Goal: Navigation & Orientation: Find specific page/section

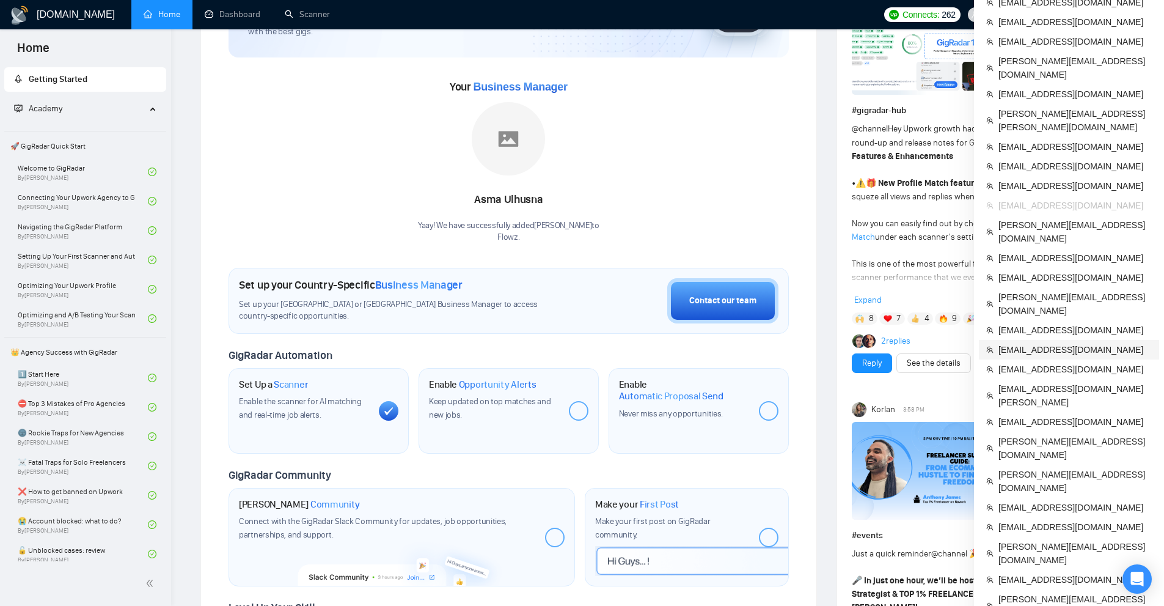
scroll to position [306, 0]
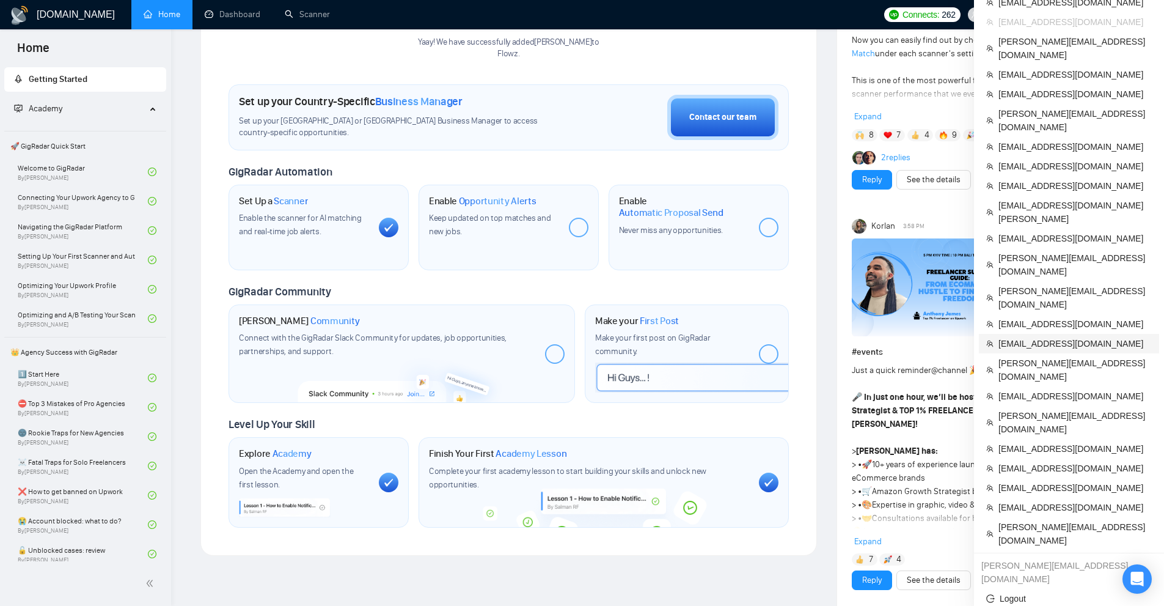
click at [1031, 337] on span "[EMAIL_ADDRESS][DOMAIN_NAME]" at bounding box center [1075, 343] width 153 height 13
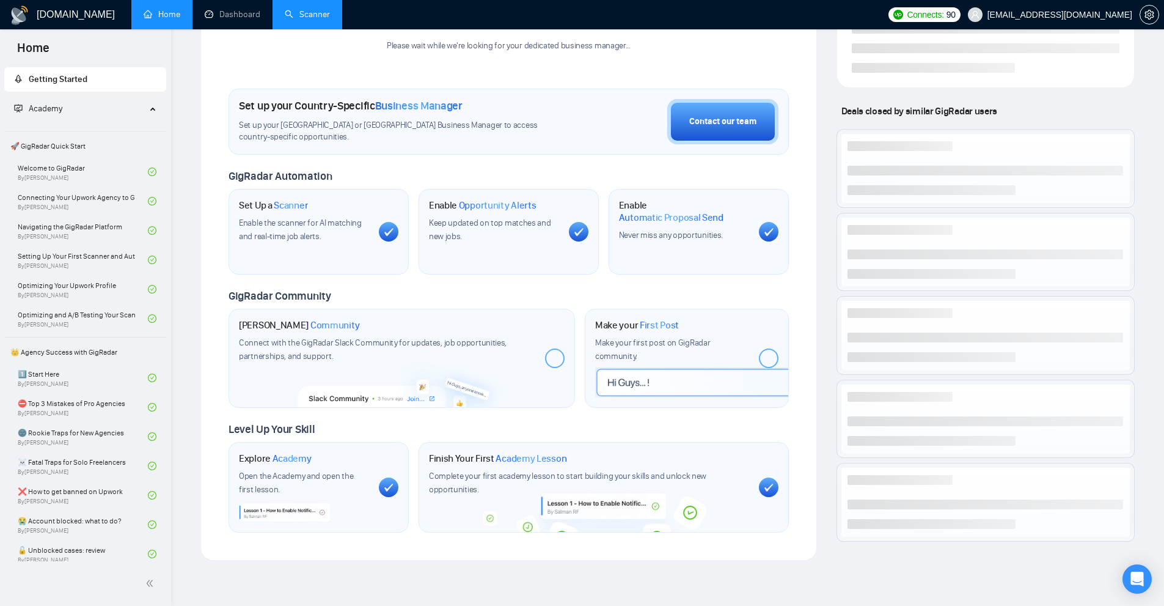
scroll to position [183, 0]
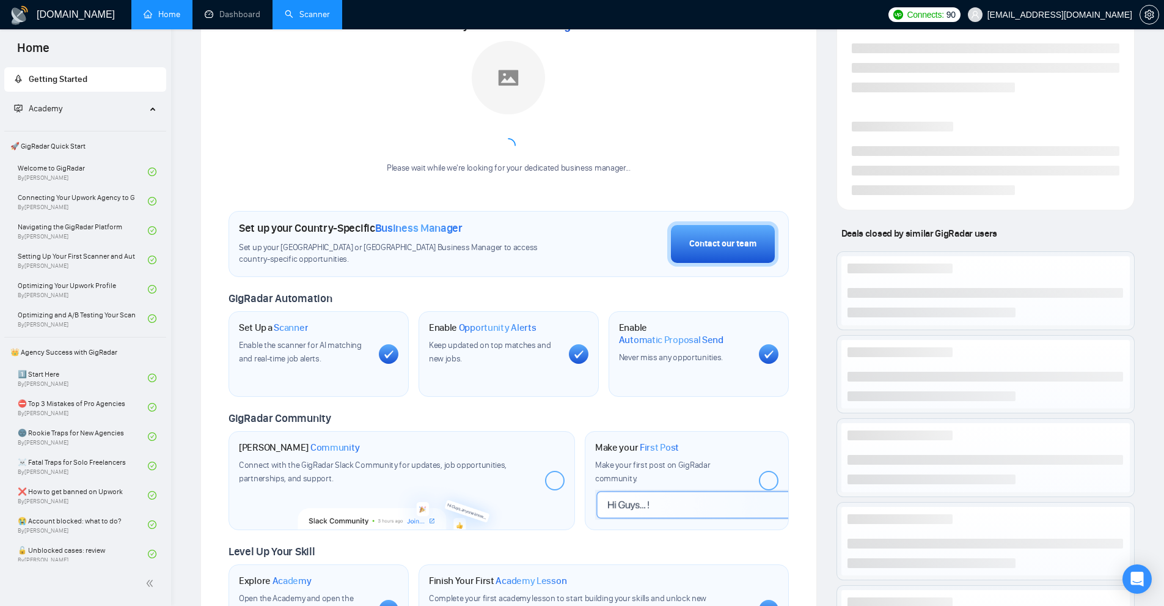
click at [295, 9] on link "Scanner" at bounding box center [307, 14] width 45 height 10
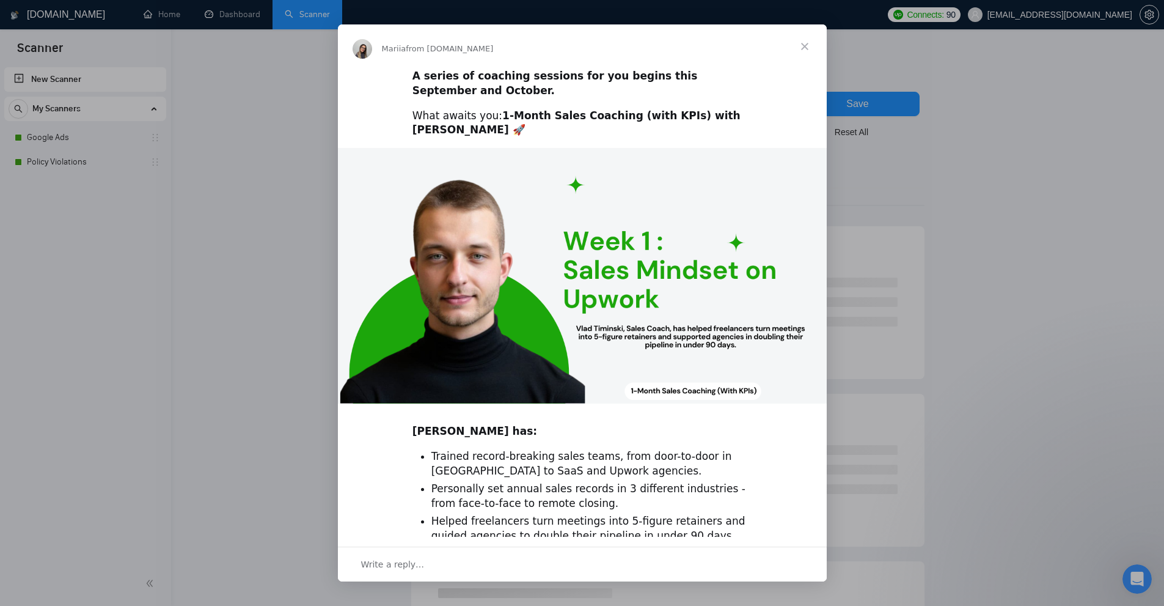
click at [1145, 17] on div "Intercom messenger" at bounding box center [582, 303] width 1164 height 606
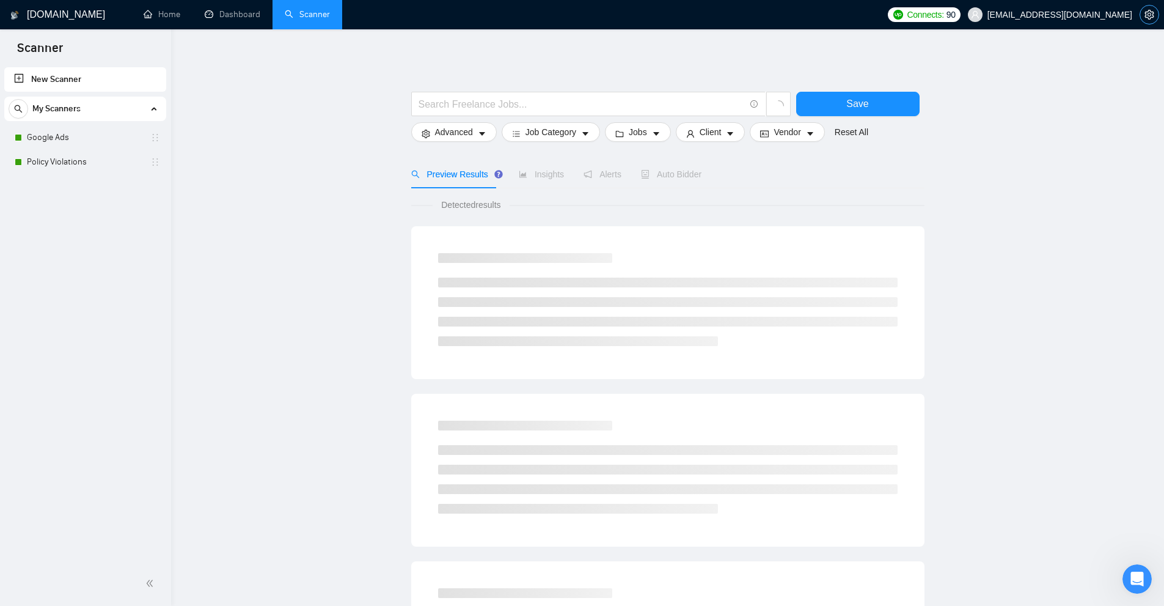
click at [1153, 15] on icon "setting" at bounding box center [1150, 15] width 10 height 10
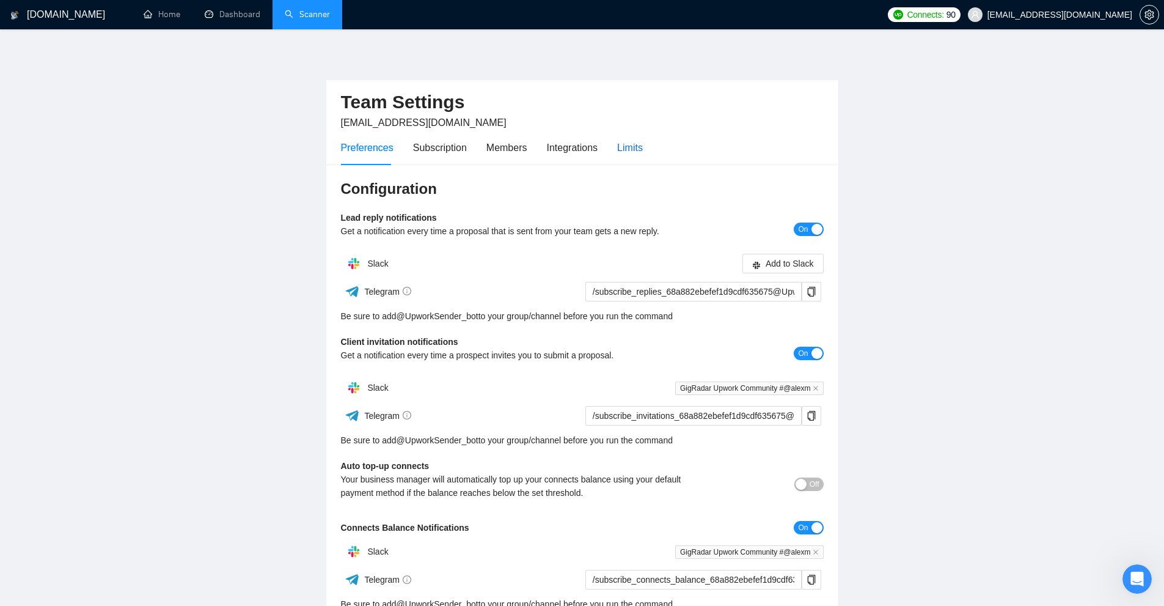
click at [625, 150] on div "Limits" at bounding box center [630, 147] width 26 height 15
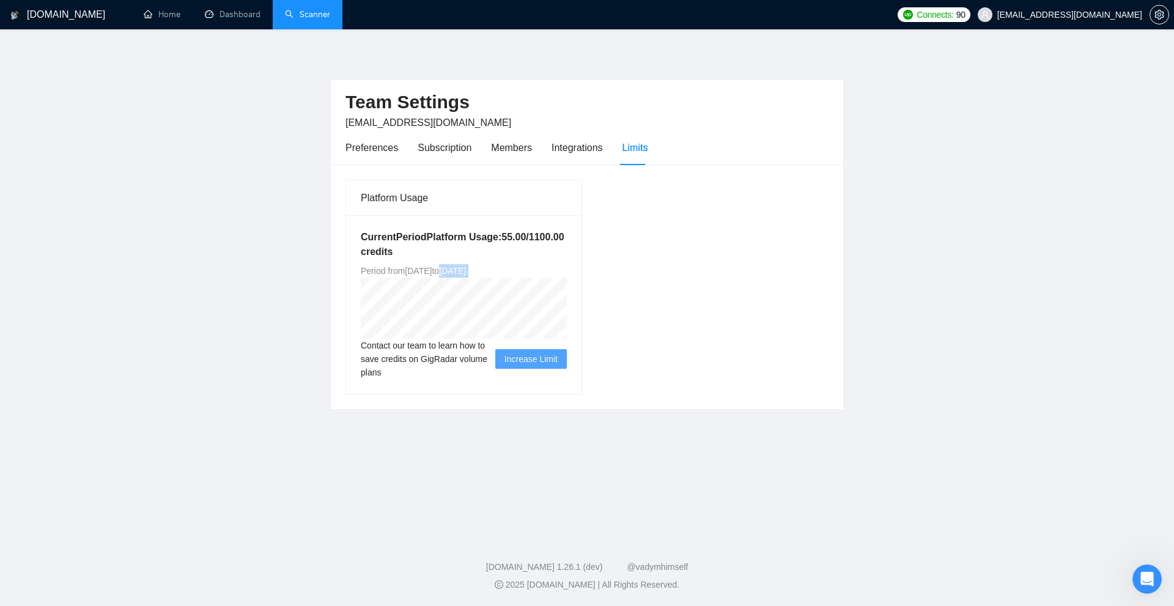
drag, startPoint x: 479, startPoint y: 268, endPoint x: 556, endPoint y: 268, distance: 77.0
click at [556, 268] on div "Current Period Platform Usage: 55.00 / 1100.00 credits Period from [DATE] to [D…" at bounding box center [463, 304] width 235 height 178
copy span "[DATE] ."
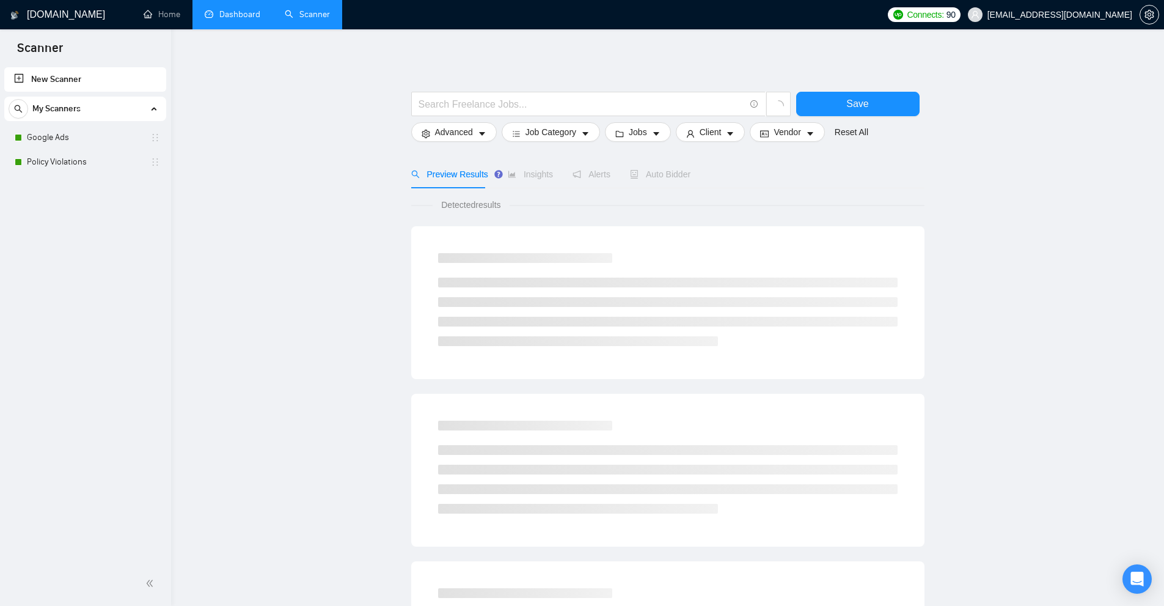
click at [239, 18] on link "Dashboard" at bounding box center [233, 14] width 56 height 10
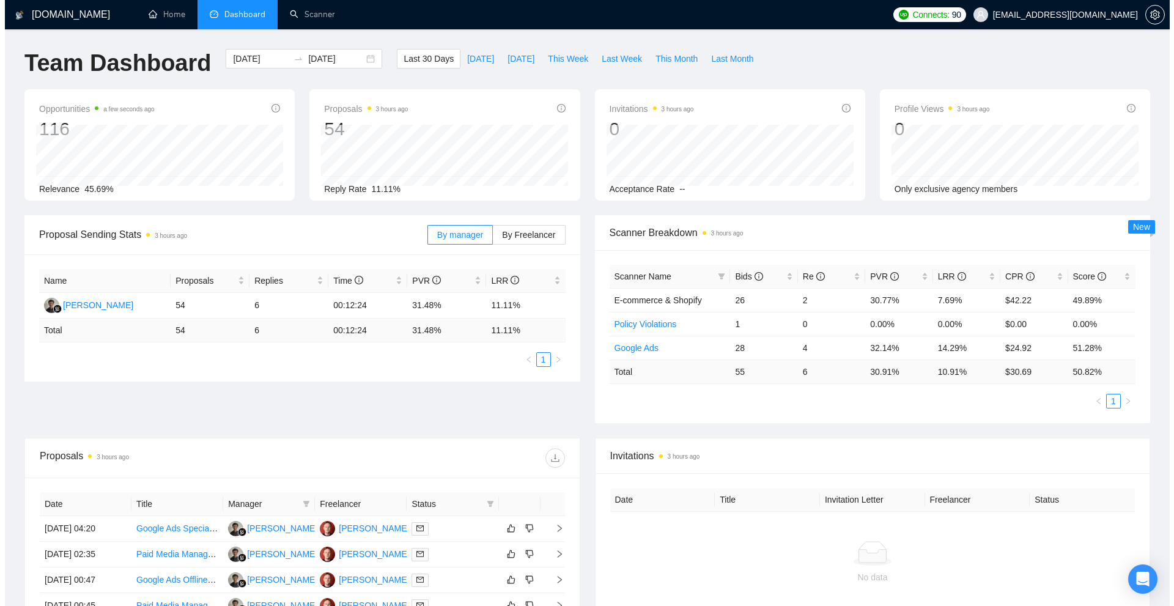
scroll to position [244, 0]
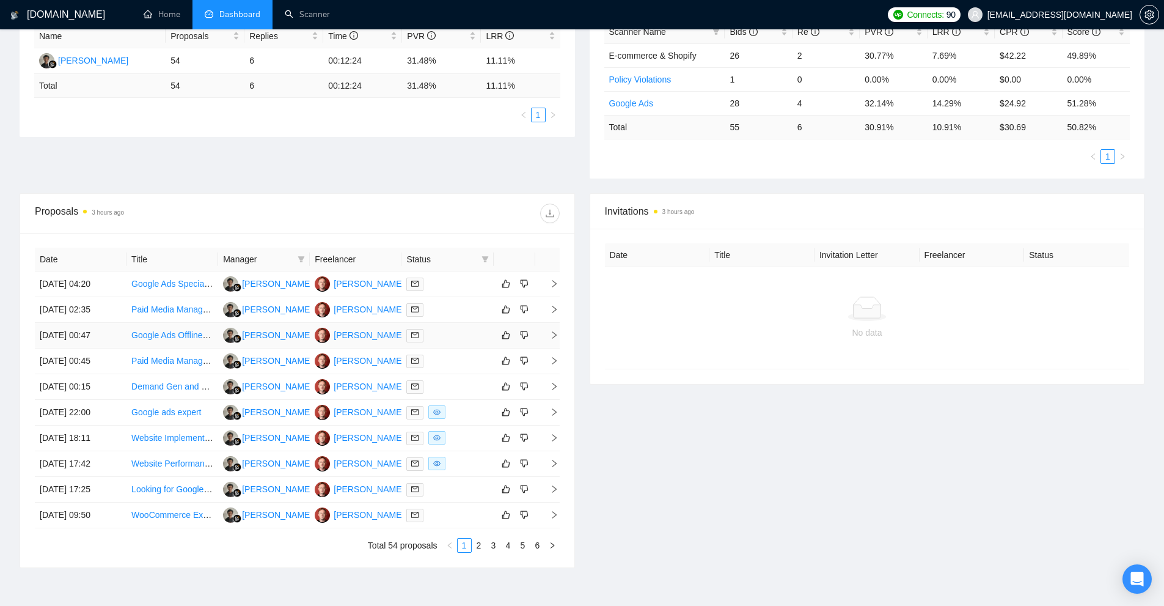
click at [449, 333] on div at bounding box center [447, 335] width 82 height 14
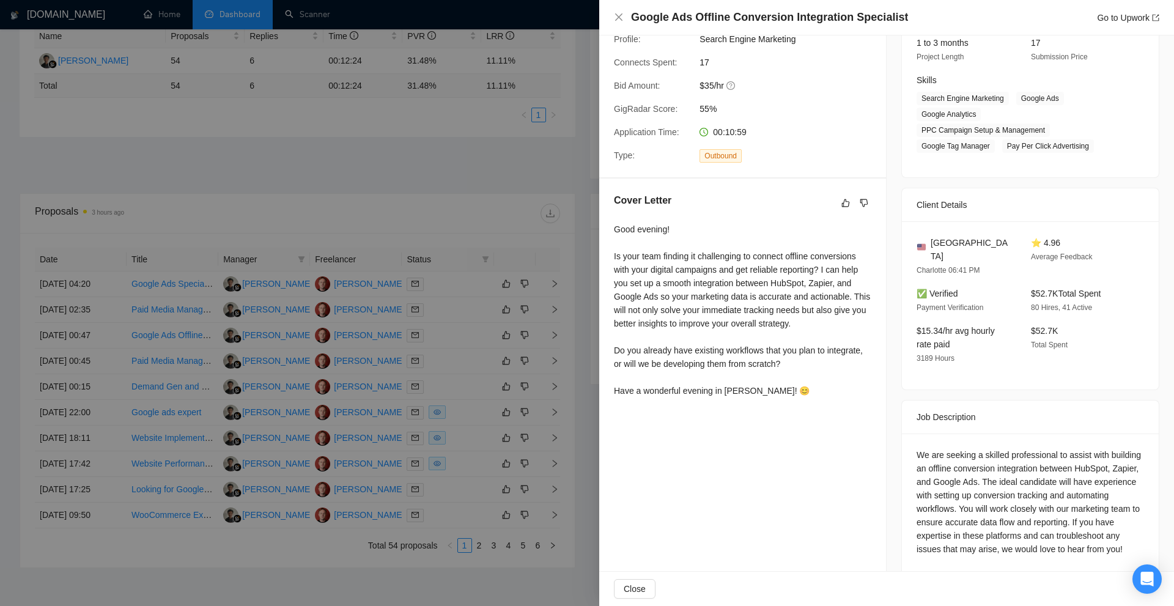
scroll to position [0, 0]
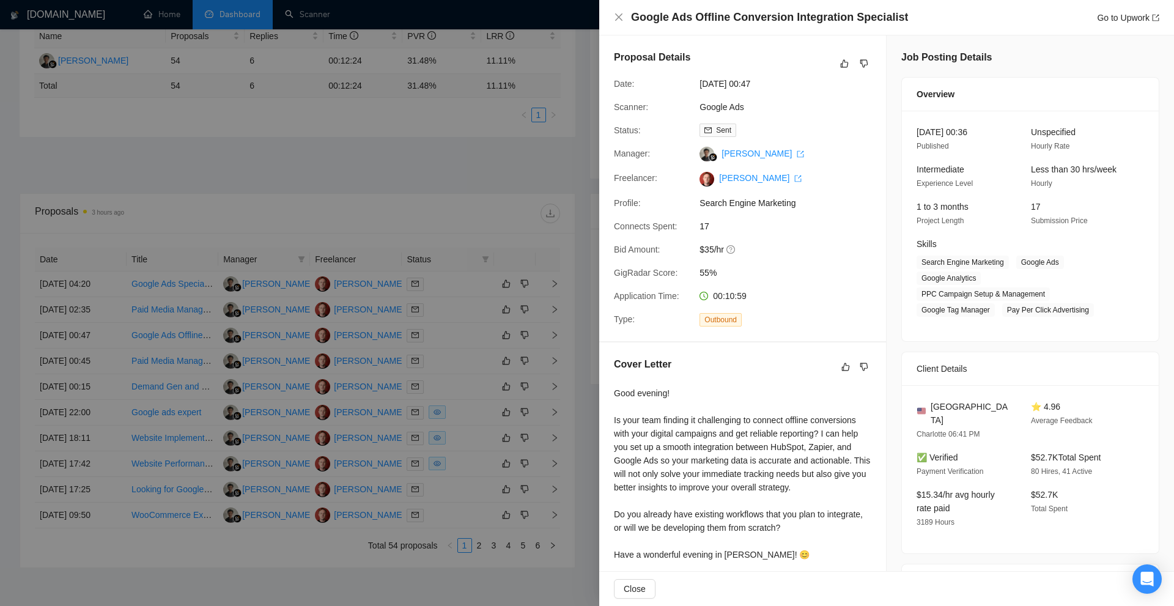
click at [469, 267] on div at bounding box center [587, 303] width 1174 height 606
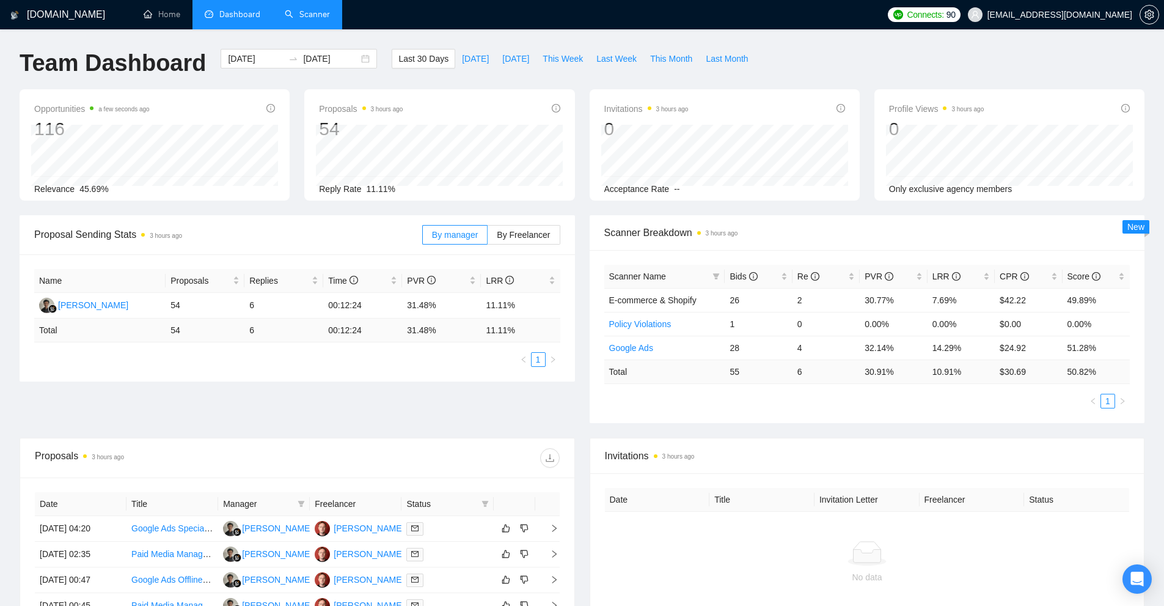
click at [311, 12] on link "Scanner" at bounding box center [307, 14] width 45 height 10
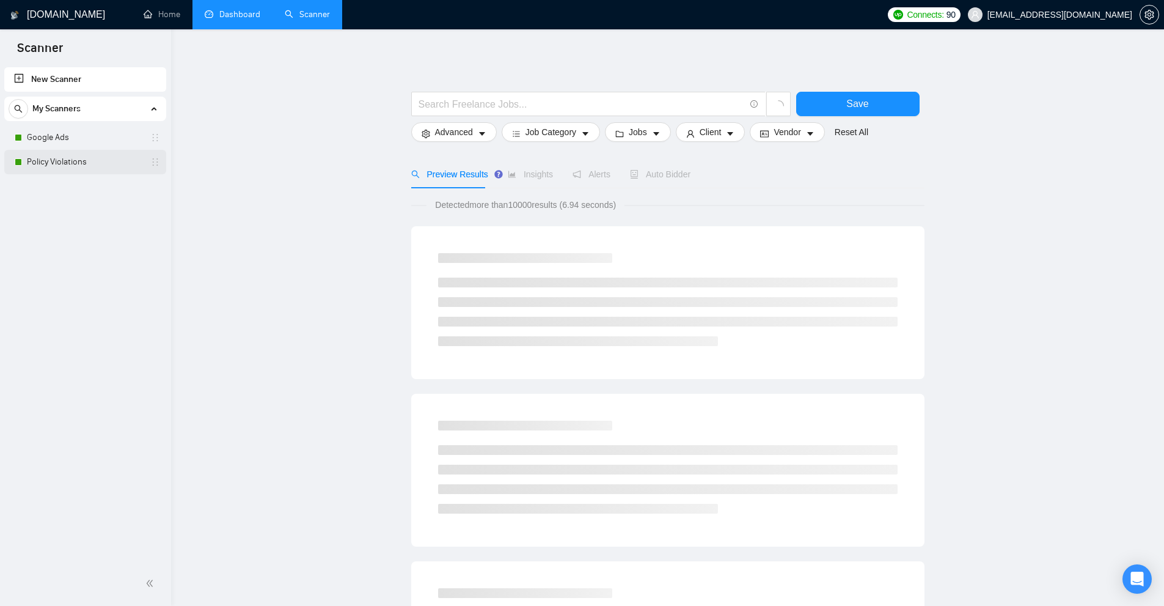
click at [136, 160] on link "Policy Violations" at bounding box center [85, 162] width 116 height 24
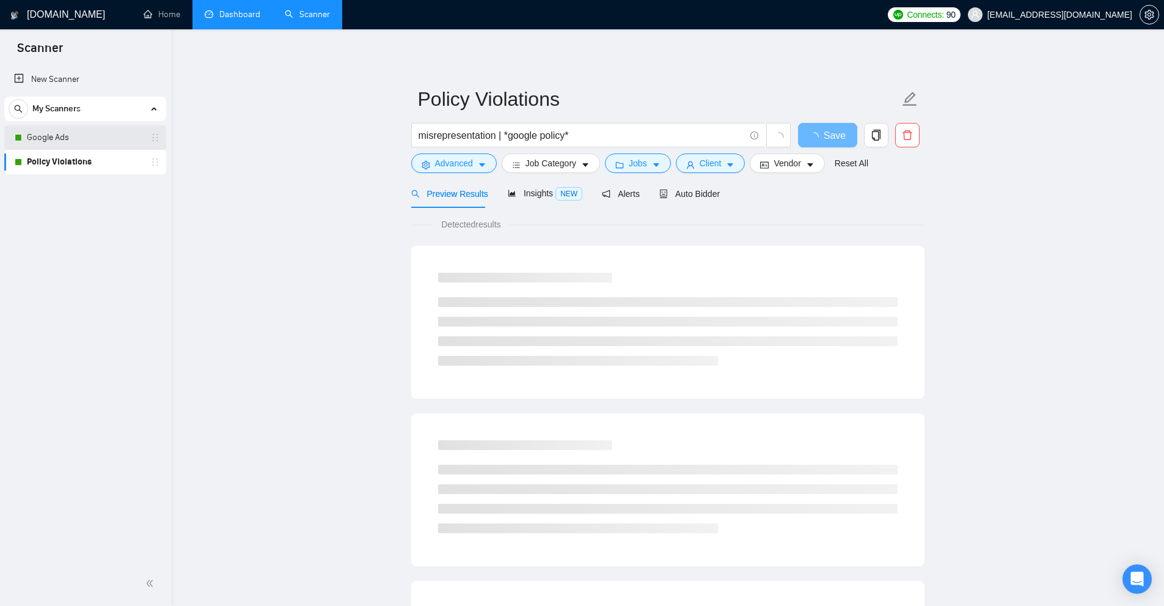
click at [113, 141] on link "Google Ads" at bounding box center [85, 137] width 116 height 24
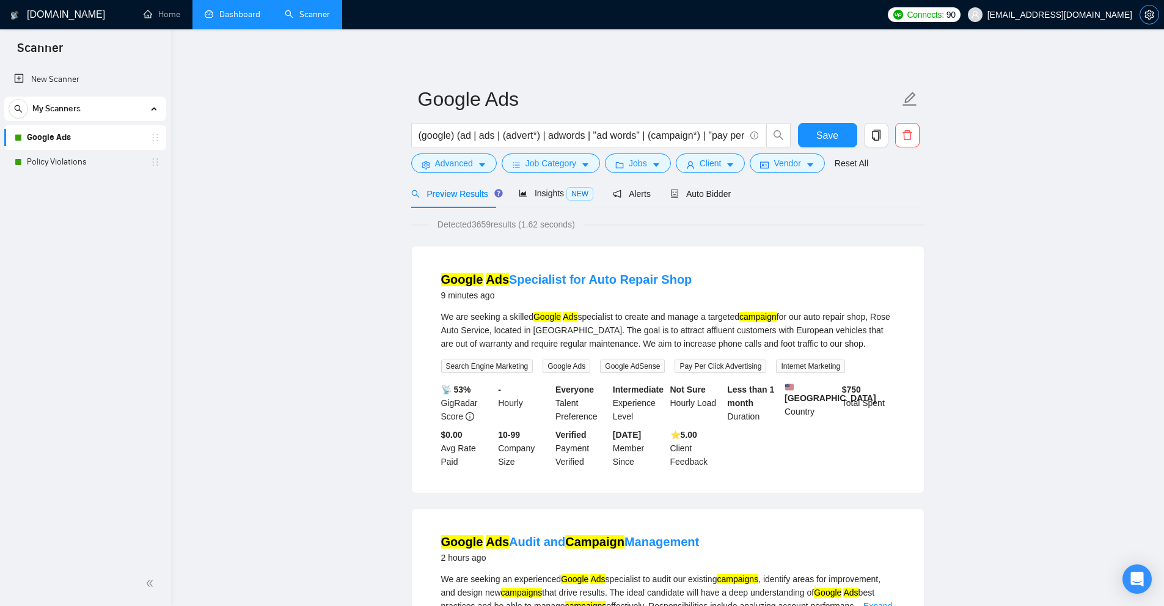
click at [1147, 16] on icon "setting" at bounding box center [1150, 15] width 10 height 10
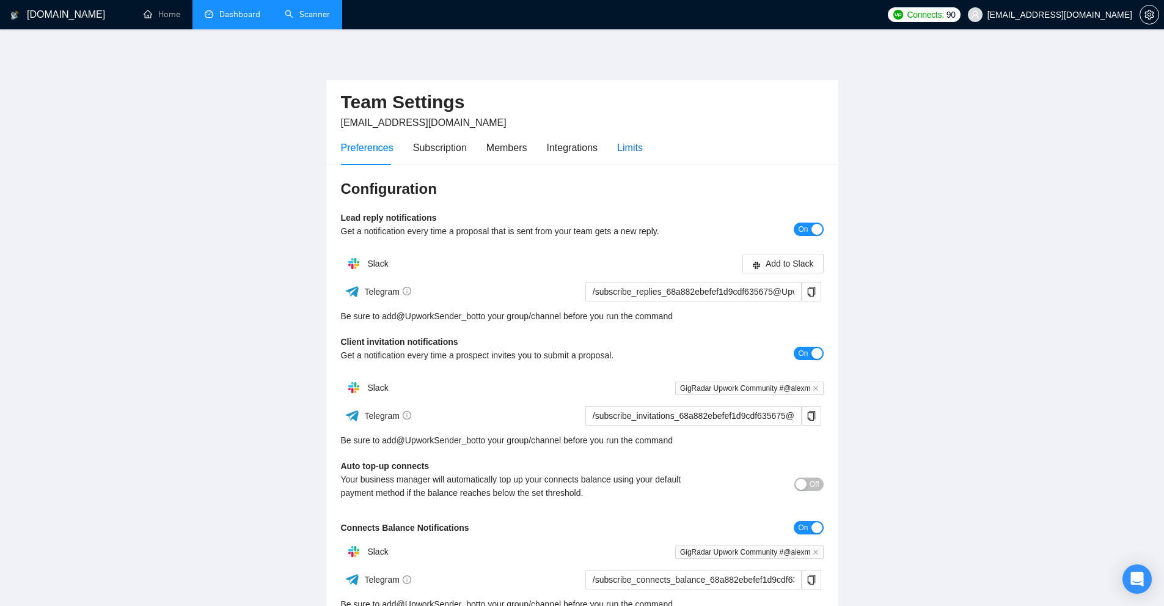
click at [629, 145] on div "Limits" at bounding box center [630, 147] width 26 height 15
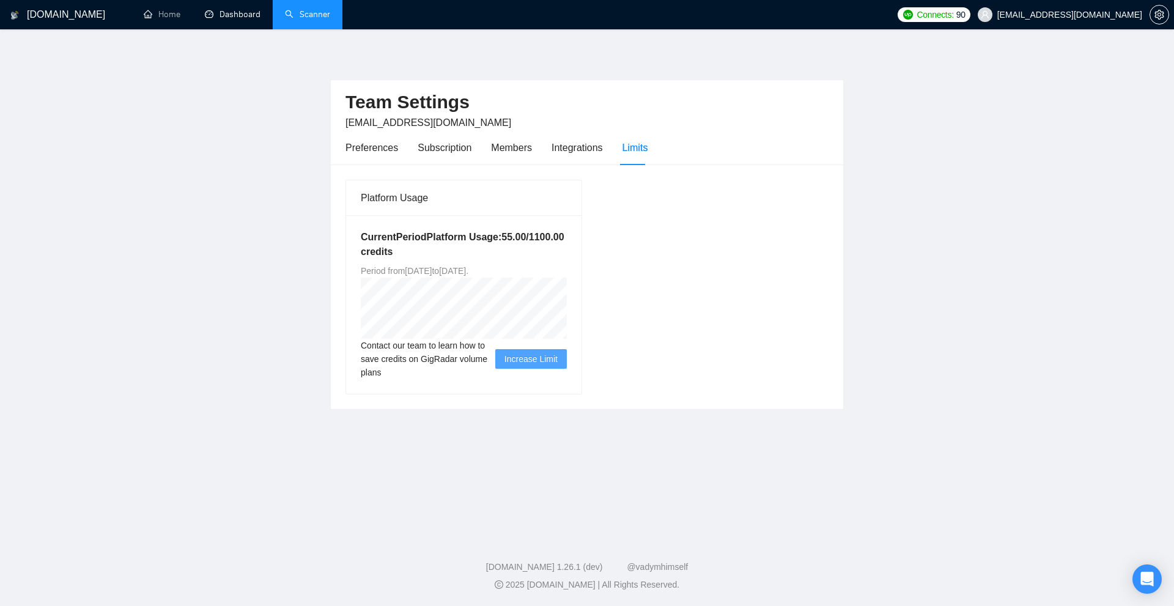
drag, startPoint x: 218, startPoint y: 25, endPoint x: 290, endPoint y: 44, distance: 74.0
click at [218, 20] on link "Dashboard" at bounding box center [233, 14] width 56 height 10
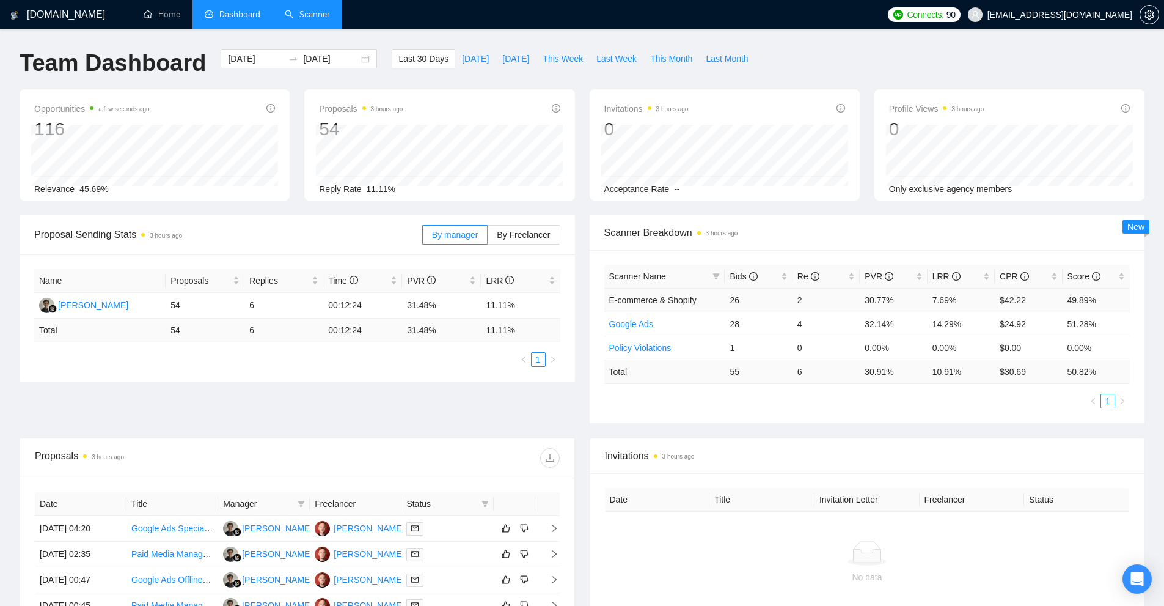
scroll to position [244, 0]
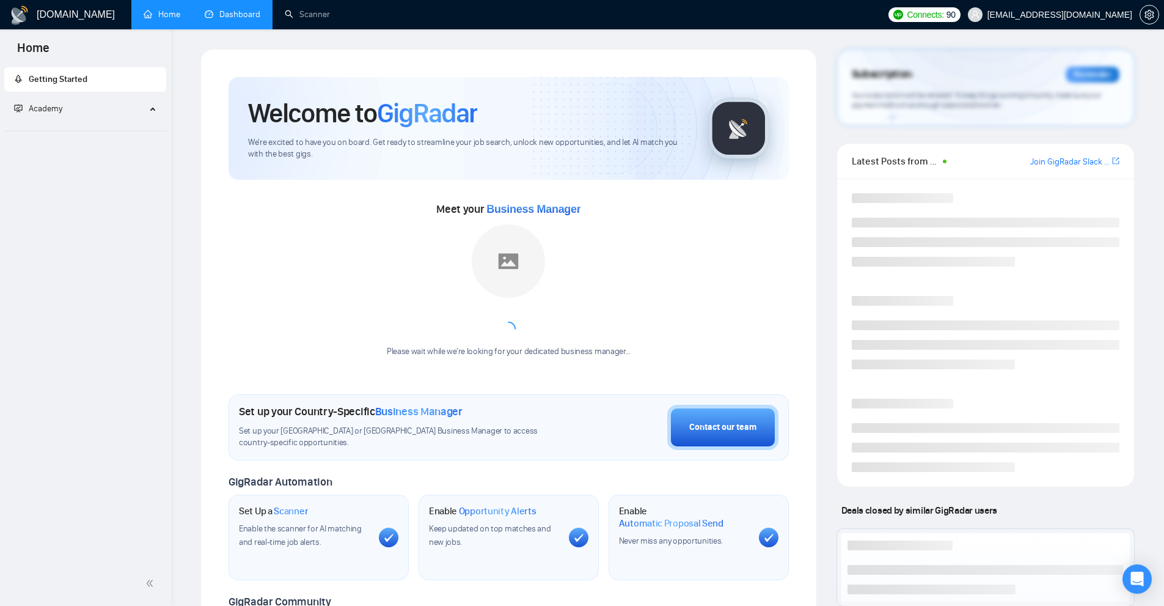
click at [228, 20] on link "Dashboard" at bounding box center [233, 14] width 56 height 10
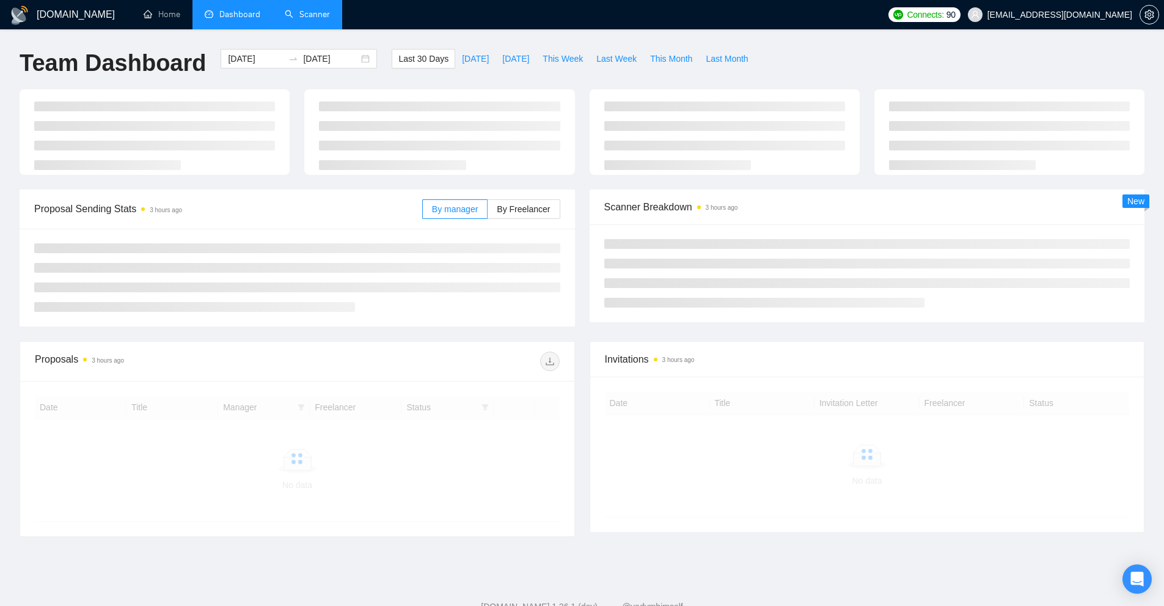
click at [330, 20] on link "Scanner" at bounding box center [307, 14] width 45 height 10
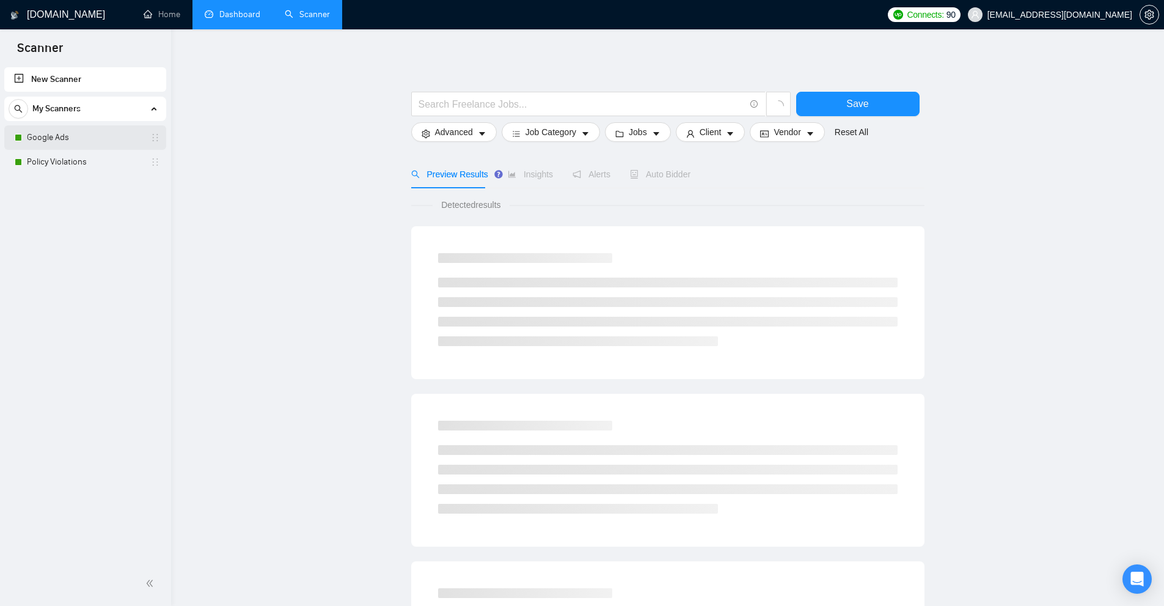
click at [40, 139] on link "Google Ads" at bounding box center [85, 137] width 116 height 24
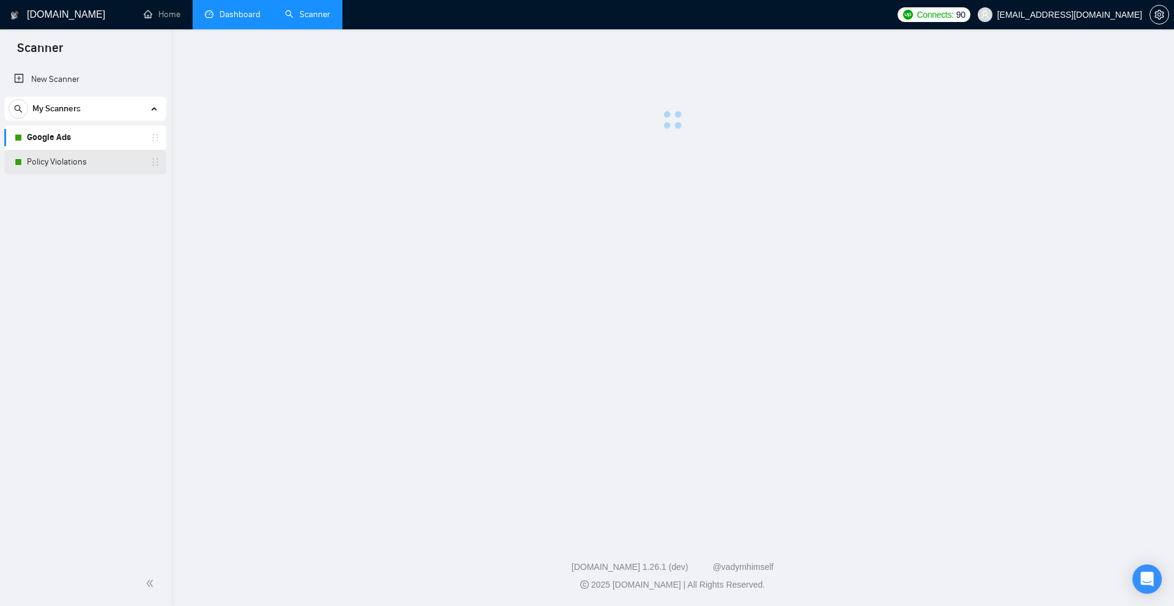
click at [58, 168] on link "Policy Violations" at bounding box center [85, 162] width 116 height 24
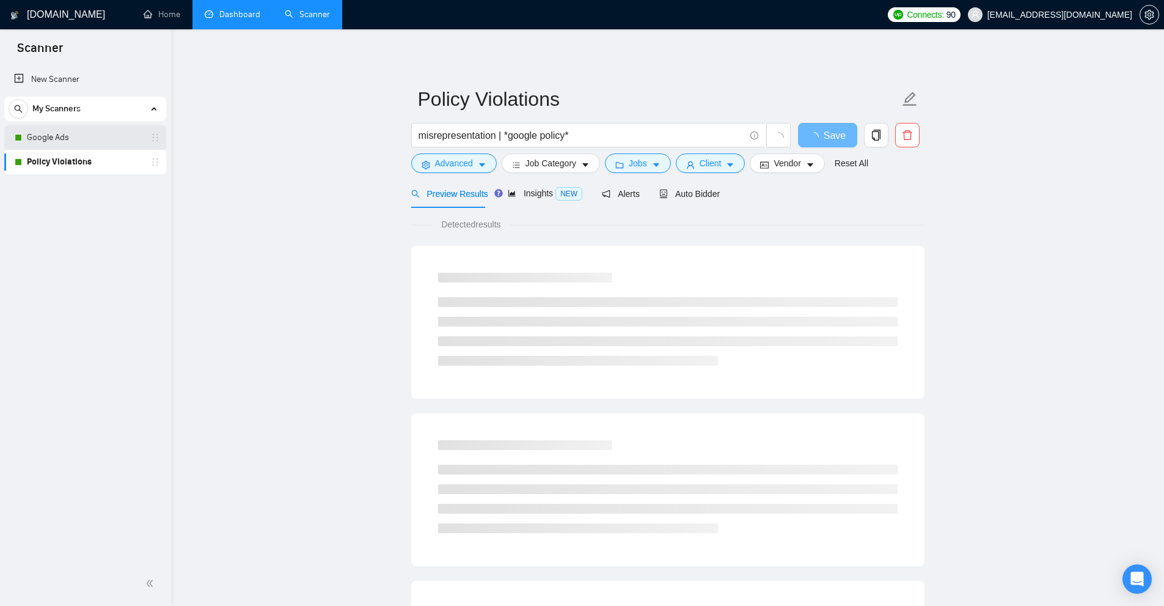
click at [71, 141] on link "Google Ads" at bounding box center [85, 137] width 116 height 24
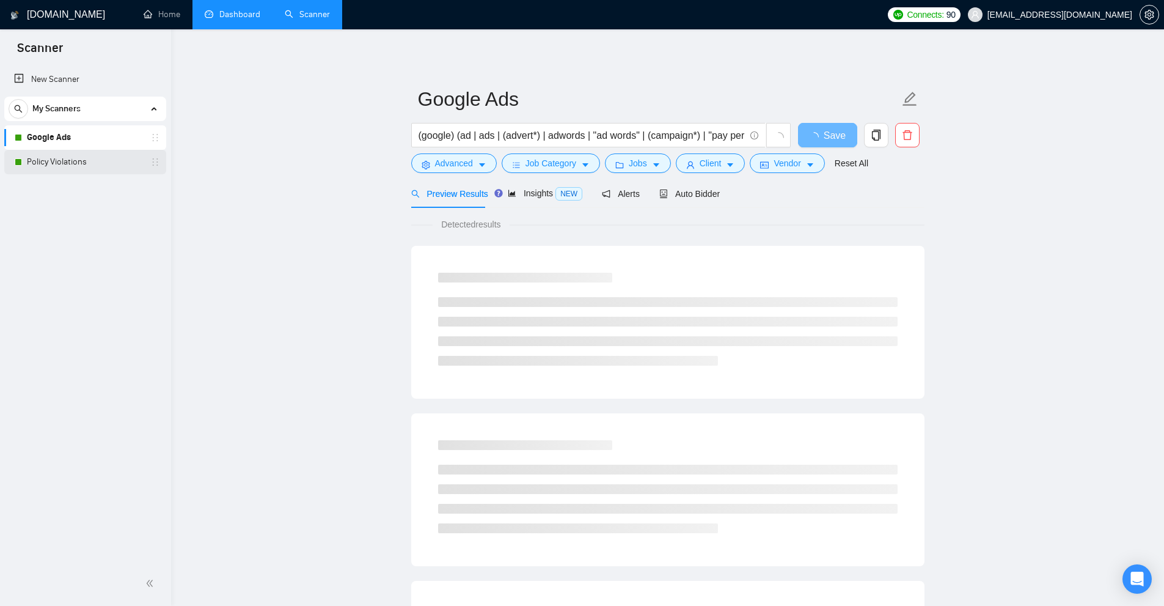
click at [66, 157] on link "Policy Violations" at bounding box center [85, 162] width 116 height 24
click at [75, 136] on link "Google Ads" at bounding box center [85, 137] width 116 height 24
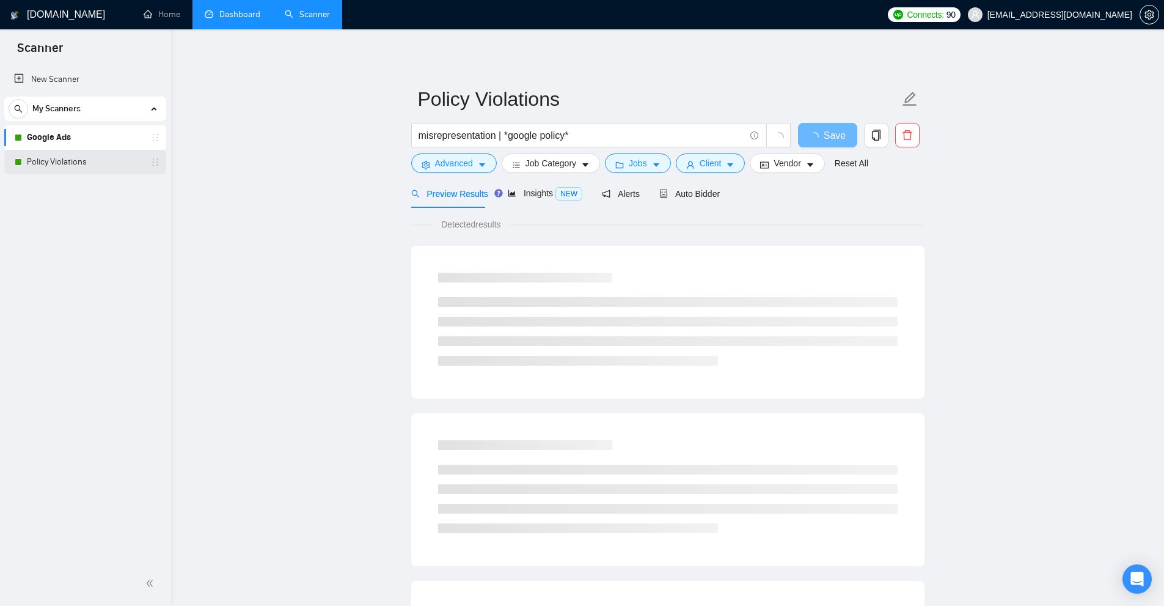
click at [66, 157] on link "Policy Violations" at bounding box center [85, 162] width 116 height 24
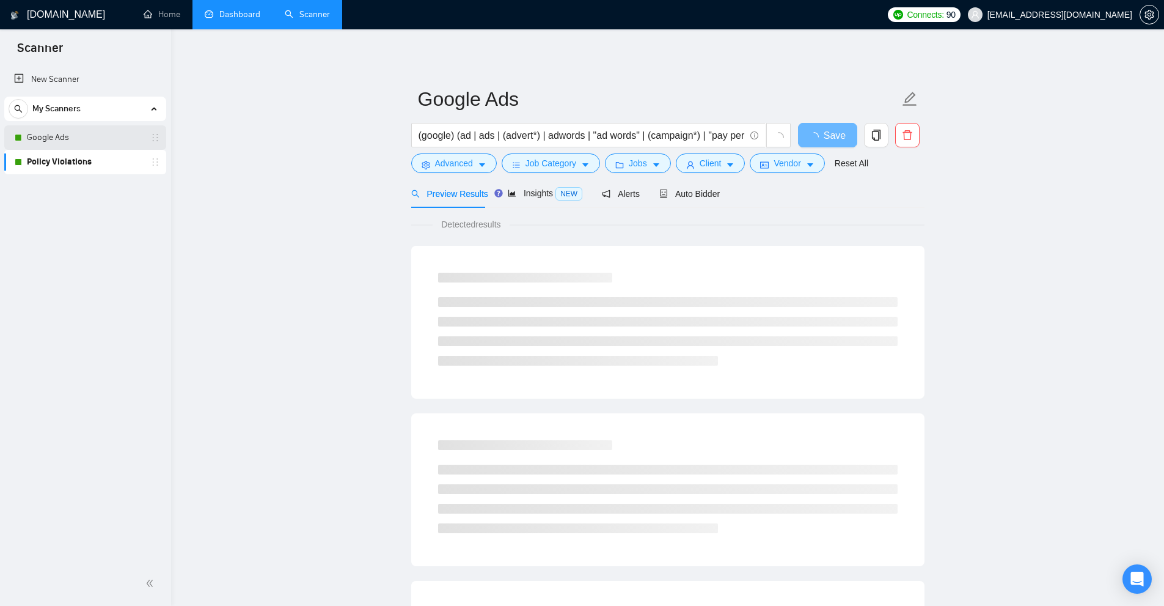
click at [71, 141] on link "Google Ads" at bounding box center [85, 137] width 116 height 24
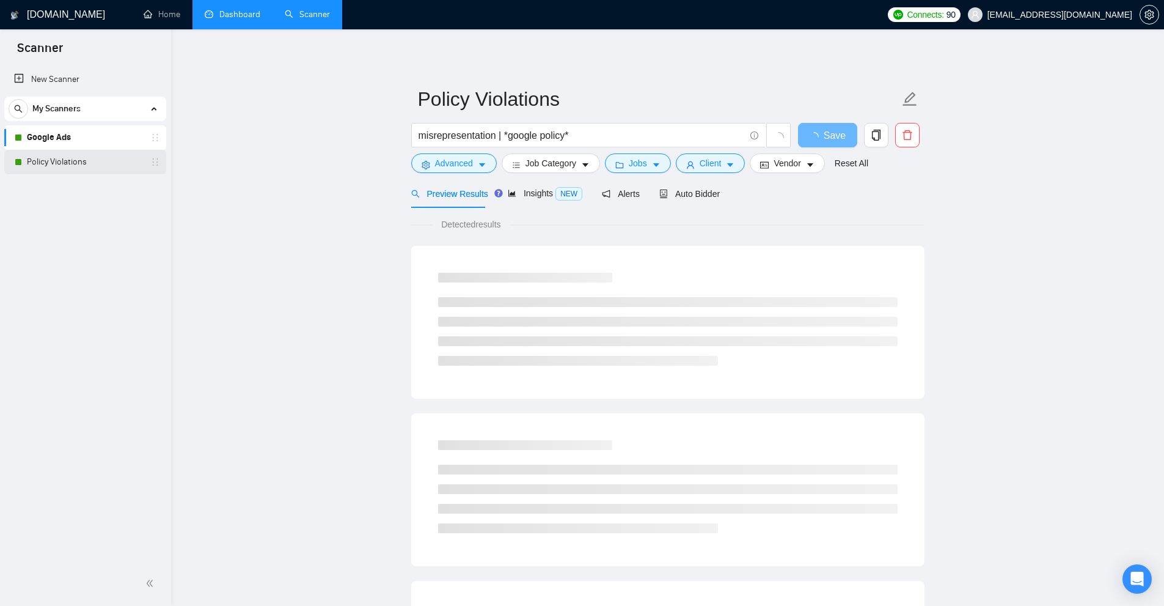
click at [65, 158] on link "Policy Violations" at bounding box center [85, 162] width 116 height 24
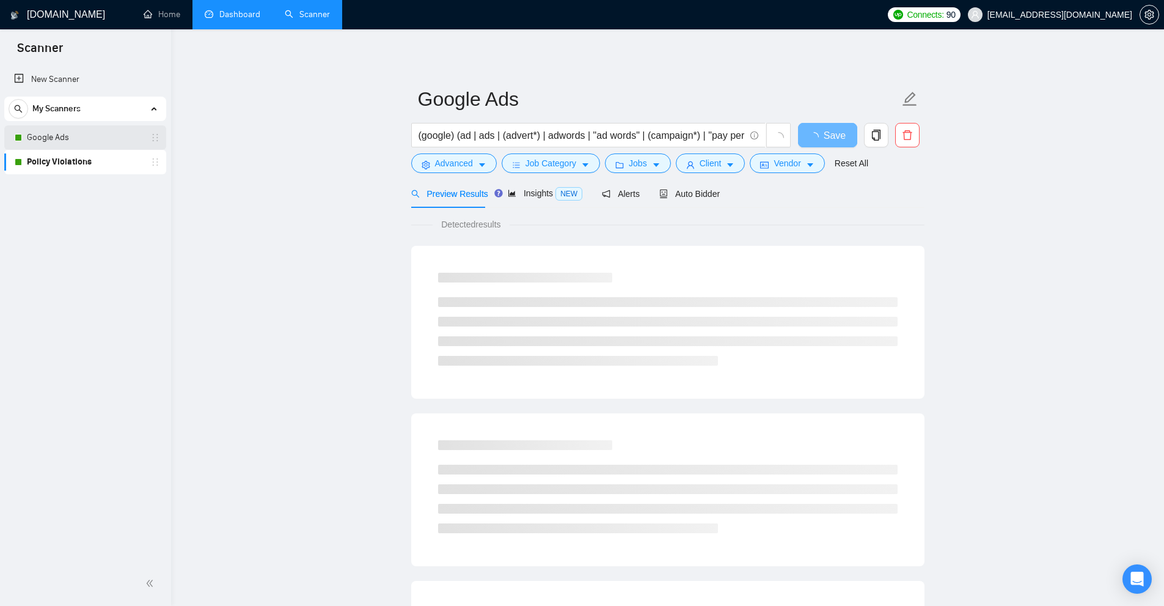
click at [68, 138] on link "Google Ads" at bounding box center [85, 137] width 116 height 24
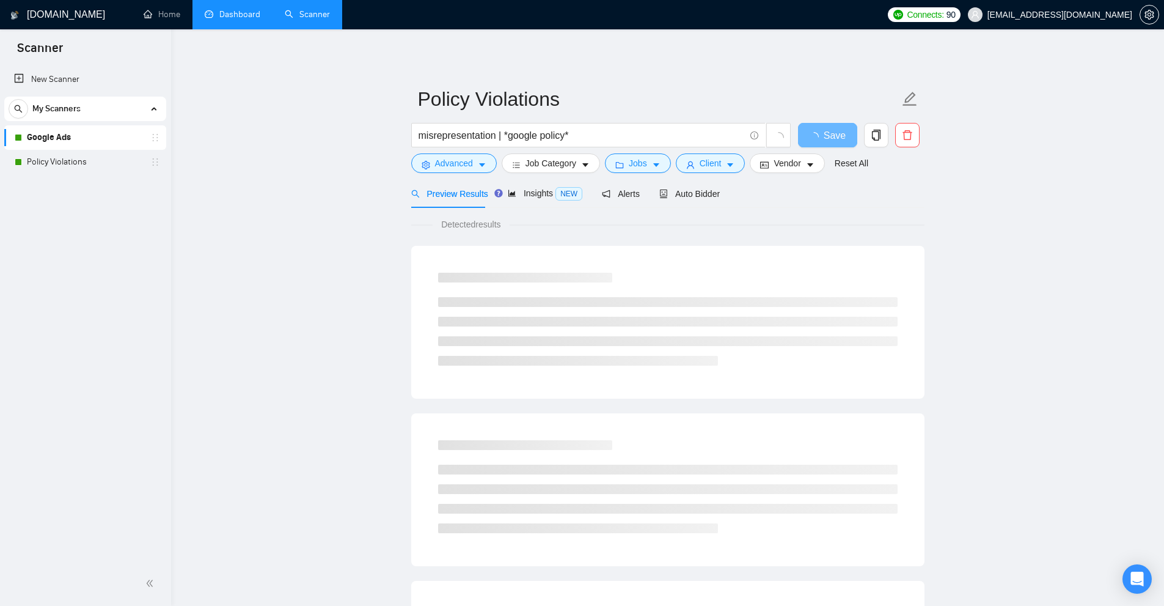
click at [62, 163] on link "Policy Violations" at bounding box center [85, 162] width 116 height 24
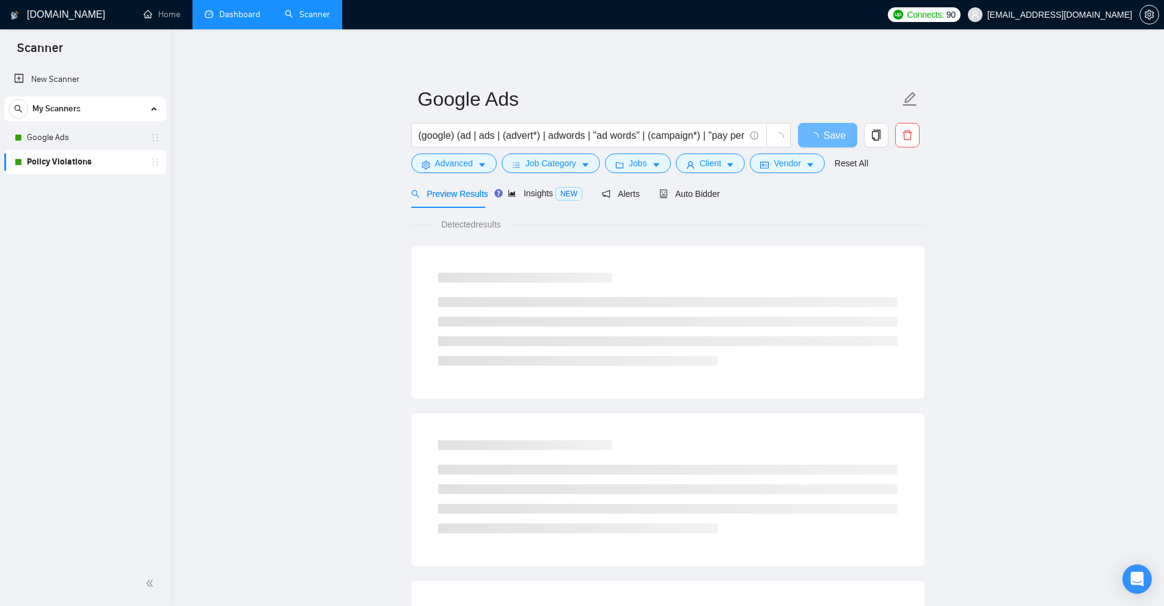
click at [65, 140] on link "Google Ads" at bounding box center [85, 137] width 116 height 24
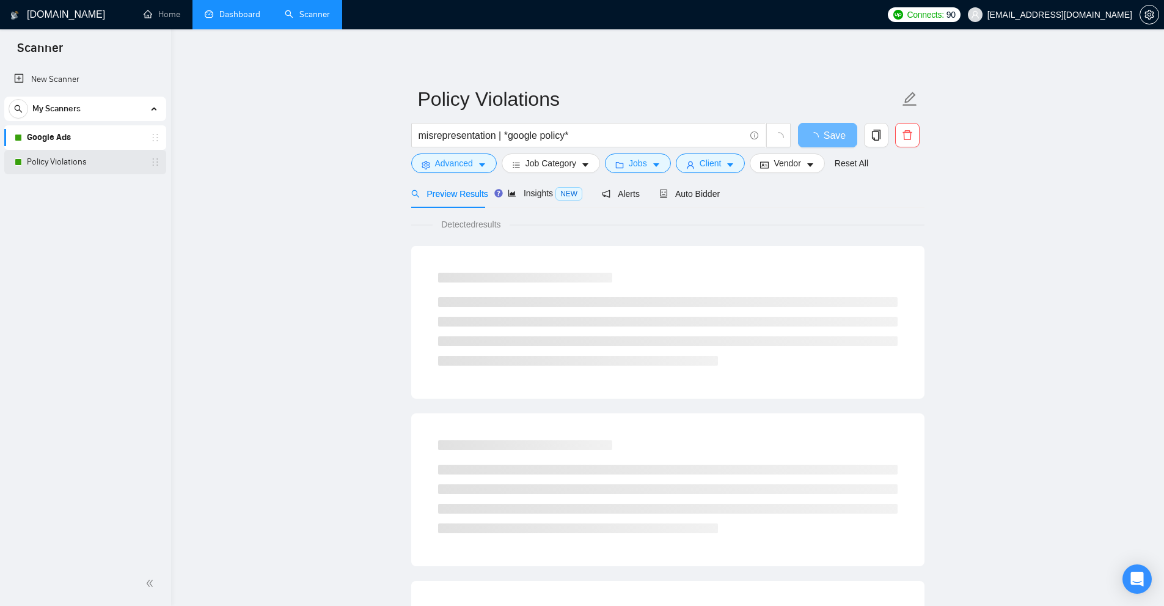
click at [59, 163] on link "Policy Violations" at bounding box center [85, 162] width 116 height 24
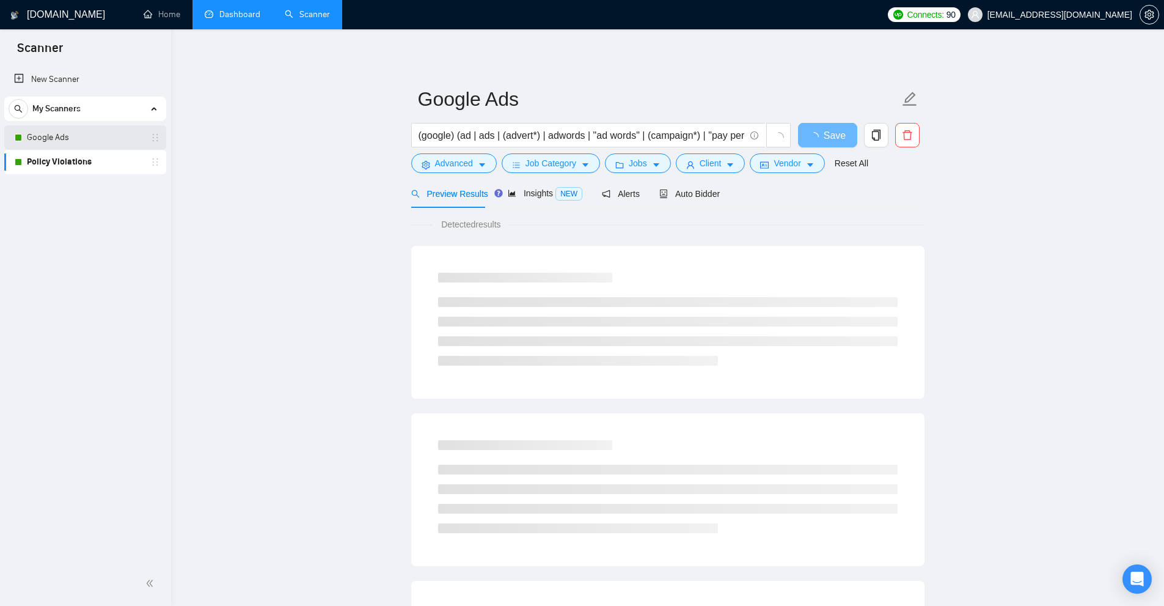
click at [61, 140] on link "Google Ads" at bounding box center [85, 137] width 116 height 24
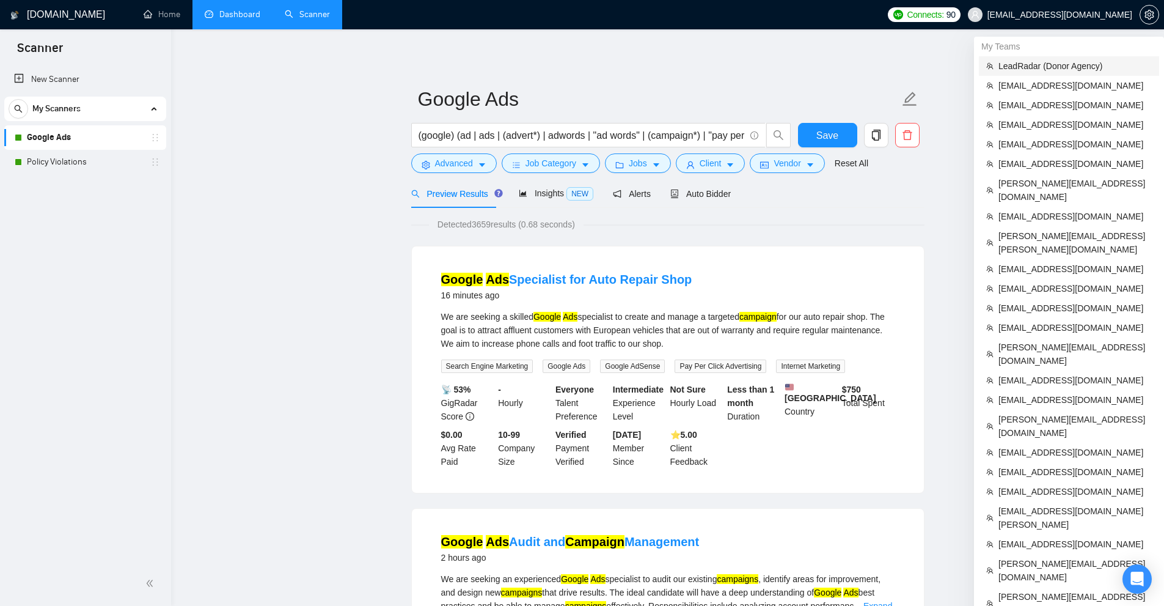
click at [1045, 74] on li "LeadRadar (Donor Agency)" at bounding box center [1069, 66] width 180 height 20
